Goal: Complete application form

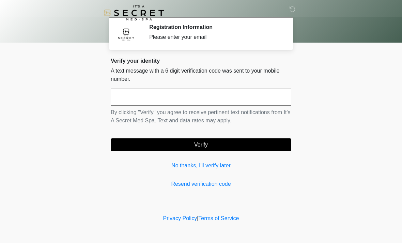
click at [227, 95] on input "text" at bounding box center [201, 97] width 180 height 17
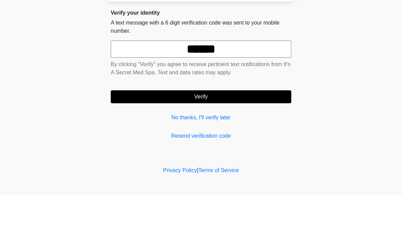
type input "******"
click at [231, 89] on form "****** By clicking "Verify" you agree to receive pertinent text notifications f…" at bounding box center [201, 120] width 180 height 63
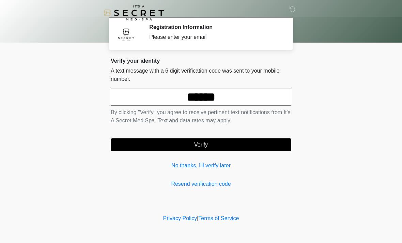
click at [225, 143] on button "Verify" at bounding box center [201, 144] width 180 height 13
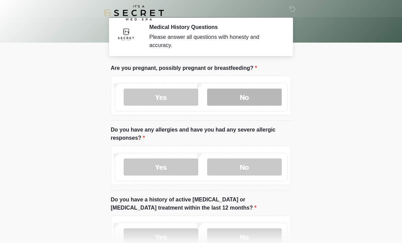
click at [268, 95] on label "No" at bounding box center [244, 97] width 75 height 17
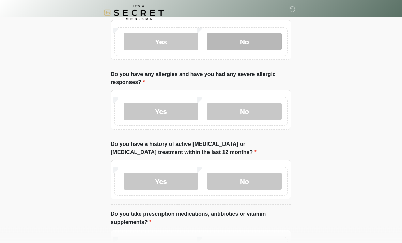
scroll to position [56, 0]
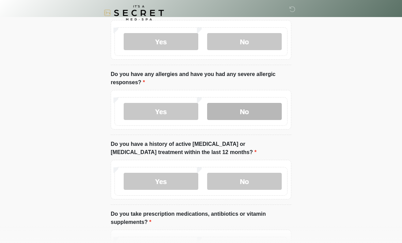
click at [268, 113] on label "No" at bounding box center [244, 111] width 75 height 17
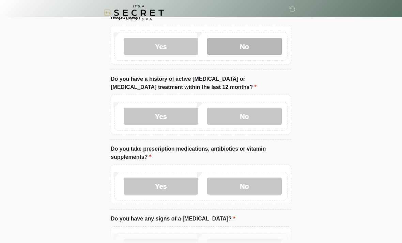
scroll to position [121, 0]
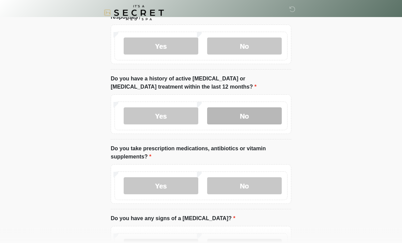
click at [264, 122] on label "No" at bounding box center [244, 116] width 75 height 17
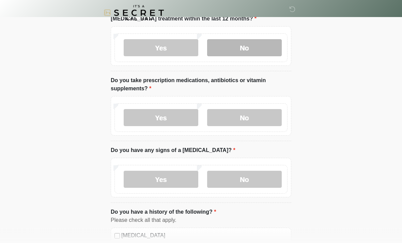
scroll to position [189, 0]
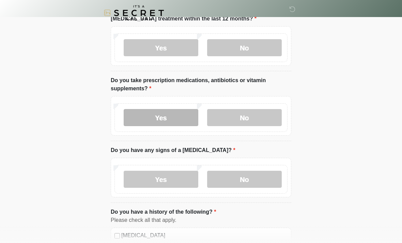
click at [179, 120] on label "Yes" at bounding box center [161, 117] width 75 height 17
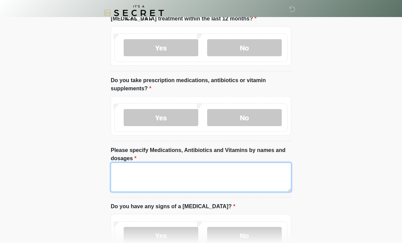
click at [244, 175] on textarea "Please specify Medications, Antibiotics and Vitamins by names and dosages" at bounding box center [201, 176] width 180 height 29
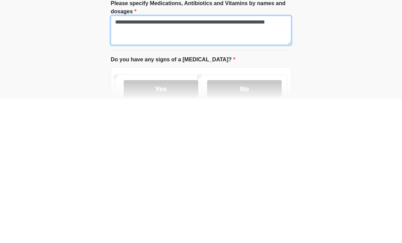
scroll to position [193, 0]
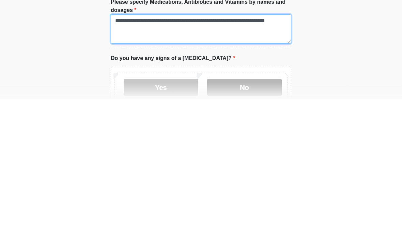
type textarea "**********"
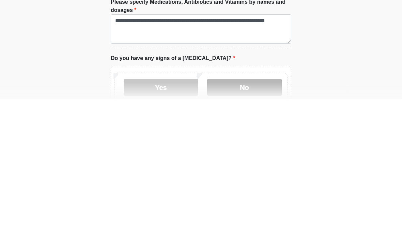
click at [256, 222] on label "No" at bounding box center [244, 230] width 75 height 17
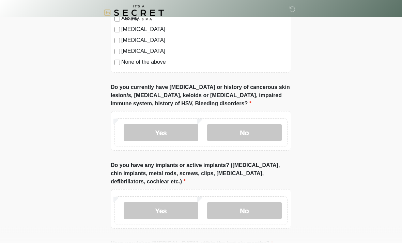
scroll to position [539, 0]
click at [262, 133] on label "No" at bounding box center [244, 132] width 75 height 17
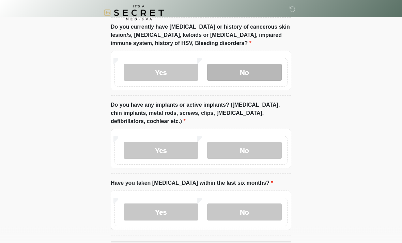
scroll to position [600, 0]
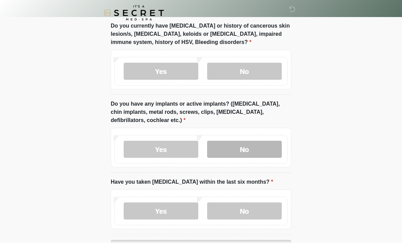
click at [268, 151] on label "No" at bounding box center [244, 149] width 75 height 17
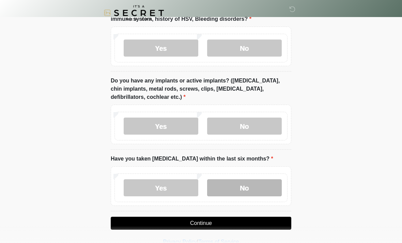
click at [264, 188] on label "No" at bounding box center [244, 187] width 75 height 17
click at [234, 223] on button "Continue" at bounding box center [201, 223] width 180 height 13
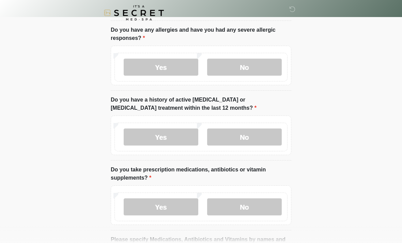
scroll to position [0, 0]
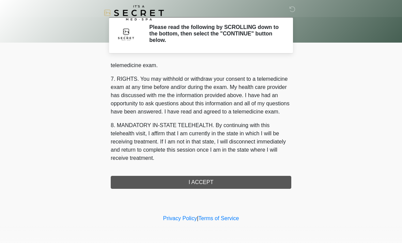
click at [232, 186] on button "I ACCEPT" at bounding box center [201, 182] width 180 height 13
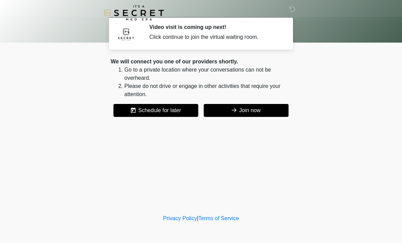
click at [257, 110] on button "Join now" at bounding box center [246, 110] width 85 height 13
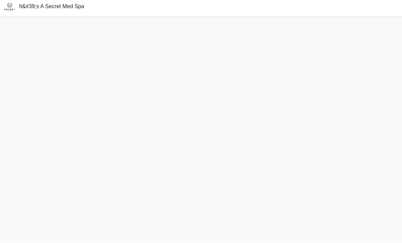
scroll to position [24, 0]
